Goal: Task Accomplishment & Management: Use online tool/utility

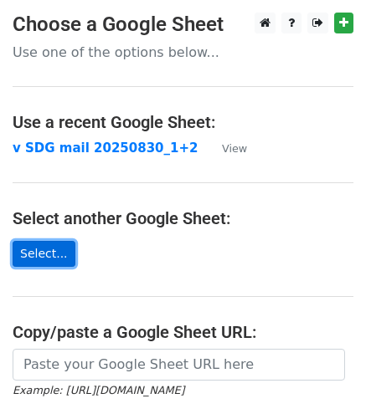
click at [30, 252] on link "Select..." at bounding box center [44, 254] width 63 height 26
drag, startPoint x: 104, startPoint y: 213, endPoint x: 54, endPoint y: 247, distance: 60.3
click at [54, 247] on link "Select..." at bounding box center [44, 254] width 63 height 26
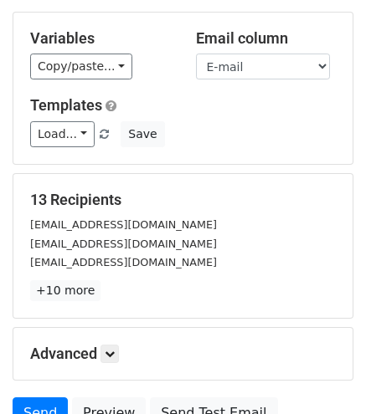
scroll to position [164, 0]
click at [110, 349] on icon at bounding box center [110, 354] width 10 height 10
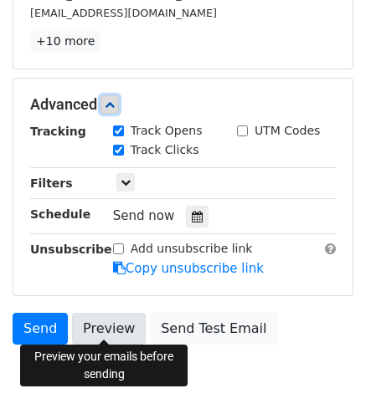
scroll to position [414, 0]
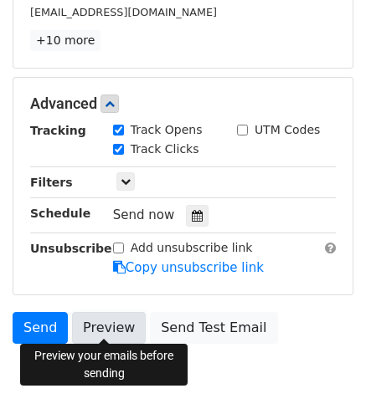
click at [112, 325] on link "Preview" at bounding box center [109, 328] width 74 height 32
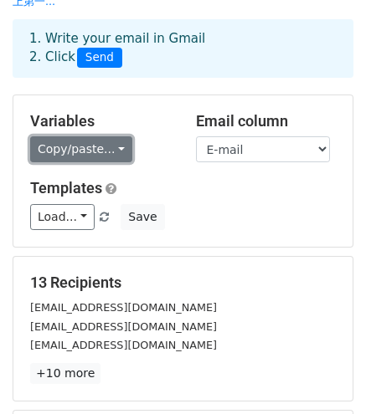
scroll to position [80, 0]
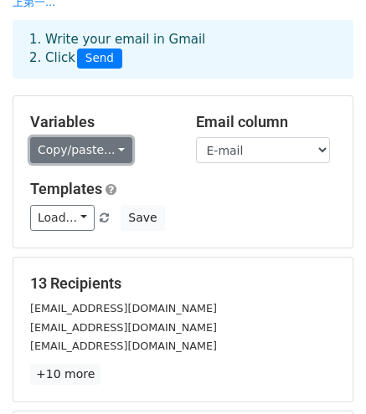
click at [107, 143] on link "Copy/paste..." at bounding box center [81, 150] width 102 height 26
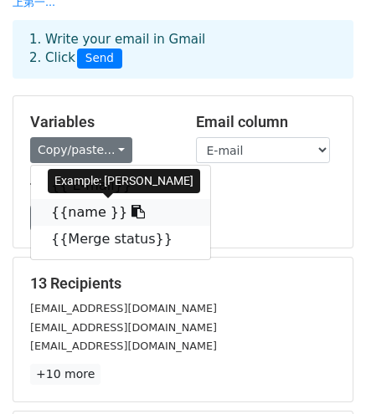
click at [92, 210] on link "{{name }}" at bounding box center [120, 212] width 179 height 27
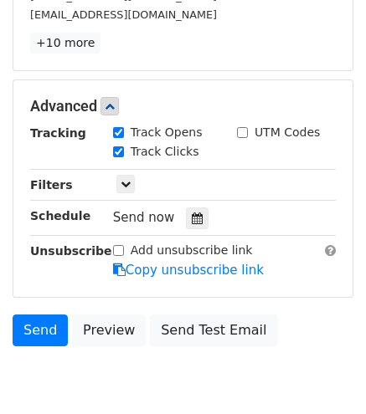
scroll to position [480, 0]
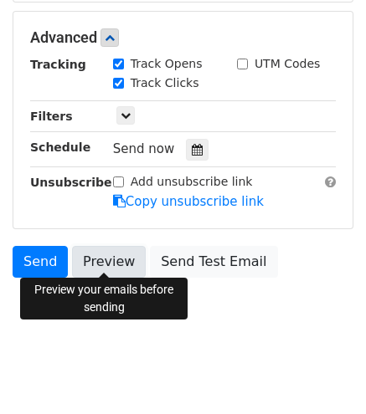
click at [114, 264] on link "Preview" at bounding box center [109, 262] width 74 height 32
click at [118, 252] on link "Preview" at bounding box center [109, 262] width 74 height 32
click at [102, 253] on link "Preview" at bounding box center [109, 262] width 74 height 32
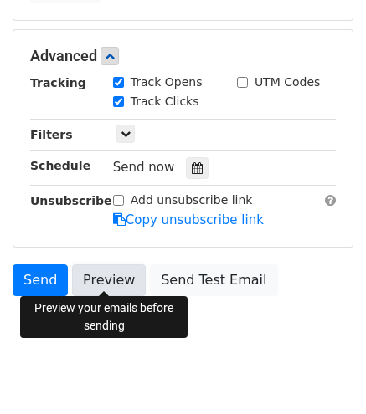
scroll to position [461, 0]
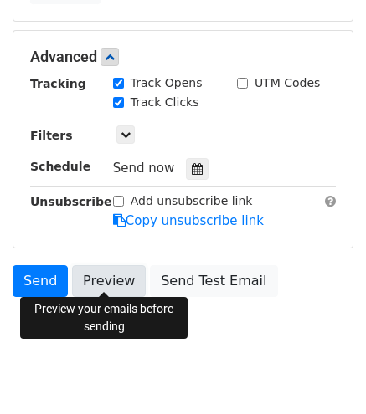
click at [95, 279] on link "Preview" at bounding box center [109, 281] width 74 height 32
click at [122, 284] on link "Preview" at bounding box center [109, 281] width 74 height 32
